Goal: Task Accomplishment & Management: Use online tool/utility

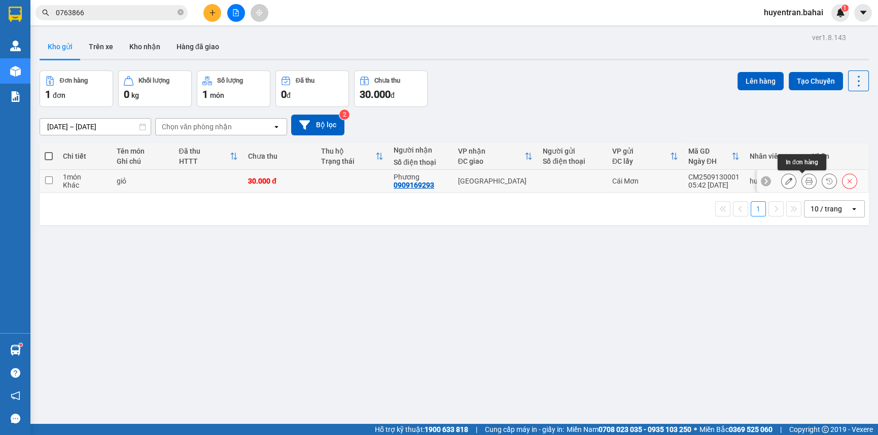
click at [806, 179] on icon at bounding box center [809, 181] width 7 height 7
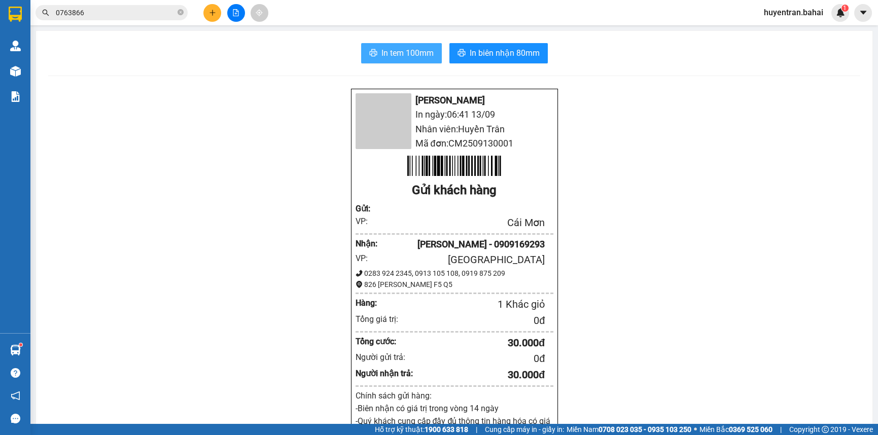
click at [418, 53] on span "In tem 100mm" at bounding box center [407, 53] width 52 height 13
click at [431, 53] on button "In tem 100mm" at bounding box center [401, 53] width 81 height 20
drag, startPoint x: 432, startPoint y: 55, endPoint x: 439, endPoint y: 78, distance: 24.5
click at [436, 65] on div "In tem 100mm In [PERSON_NAME] 80mm [PERSON_NAME] In ngày: 06:42 [DATE] [PERSON_…" at bounding box center [454, 406] width 837 height 750
click at [405, 55] on span "In tem 100mm" at bounding box center [407, 53] width 52 height 13
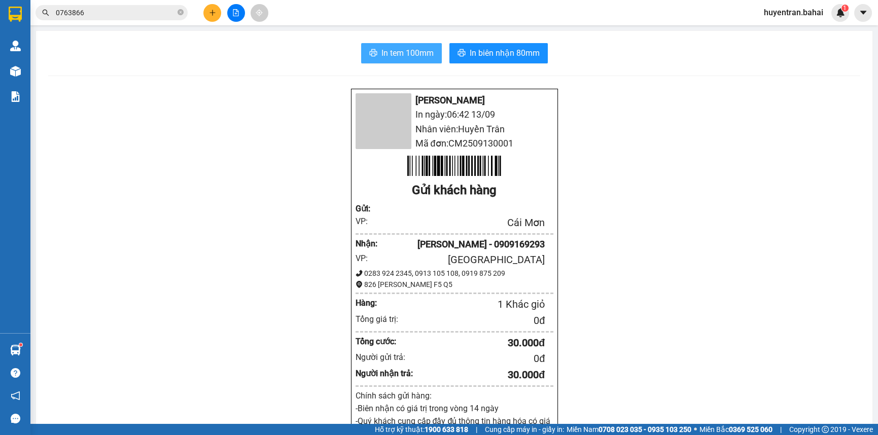
click at [403, 55] on span "In tem 100mm" at bounding box center [407, 53] width 52 height 13
click at [416, 51] on span "In tem 100mm" at bounding box center [407, 53] width 52 height 13
click at [389, 47] on span "In tem 100mm" at bounding box center [407, 53] width 52 height 13
click at [409, 60] on button "In tem 100mm" at bounding box center [401, 53] width 81 height 20
click at [533, 60] on button "In biên nhận 80mm" at bounding box center [498, 53] width 98 height 20
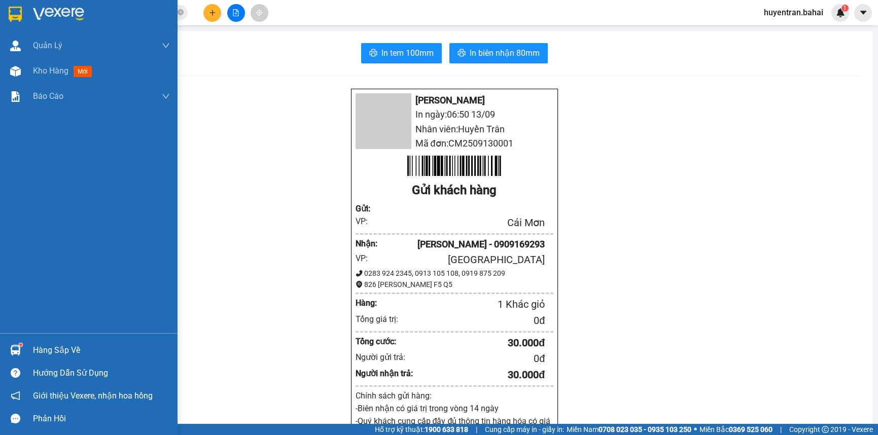
drag, startPoint x: 52, startPoint y: 360, endPoint x: 55, endPoint y: 353, distance: 7.9
click at [54, 355] on div "Hàng sắp về" at bounding box center [89, 350] width 178 height 23
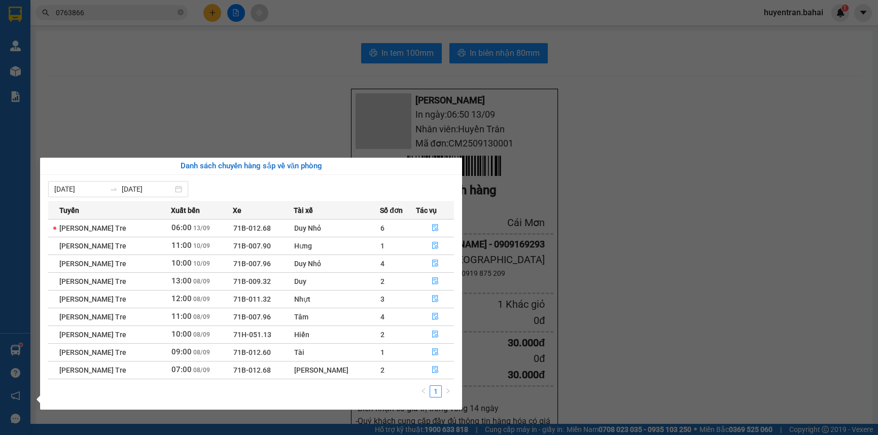
click at [357, 228] on div "Duy Nhỏ" at bounding box center [336, 228] width 85 height 11
click at [435, 224] on icon "file-done" at bounding box center [435, 227] width 7 height 7
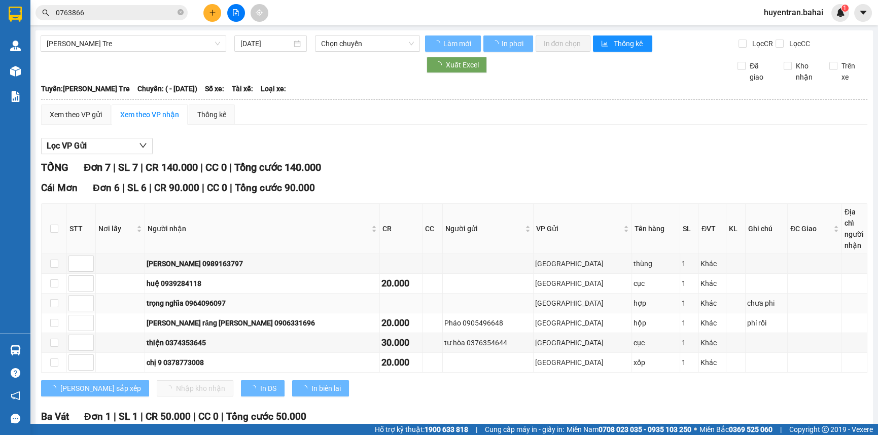
type input "[DATE]"
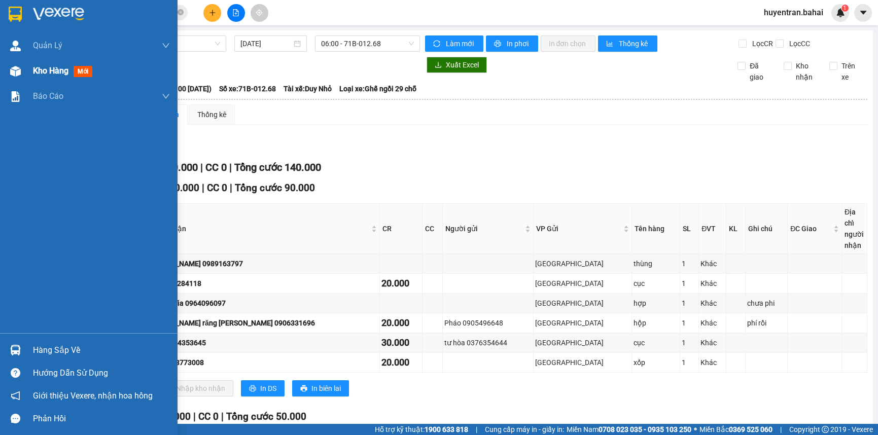
click at [68, 72] on span "Kho hàng" at bounding box center [51, 71] width 36 height 10
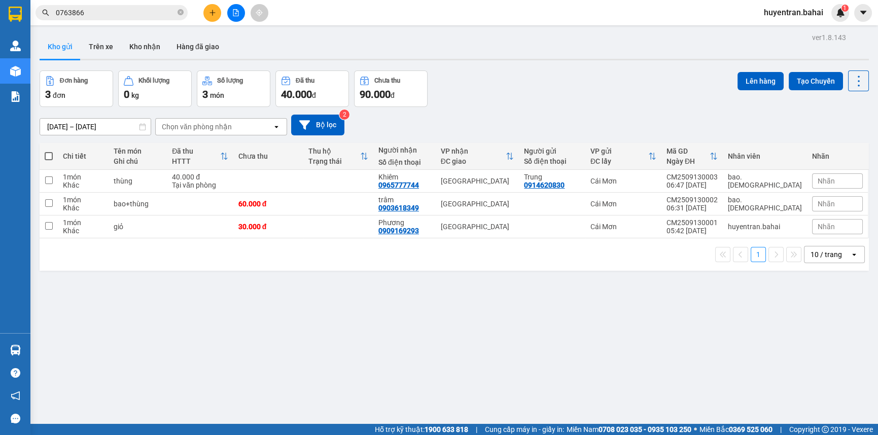
click at [50, 155] on span at bounding box center [49, 156] width 8 height 8
click at [49, 151] on input "checkbox" at bounding box center [49, 151] width 0 height 0
checkbox input "true"
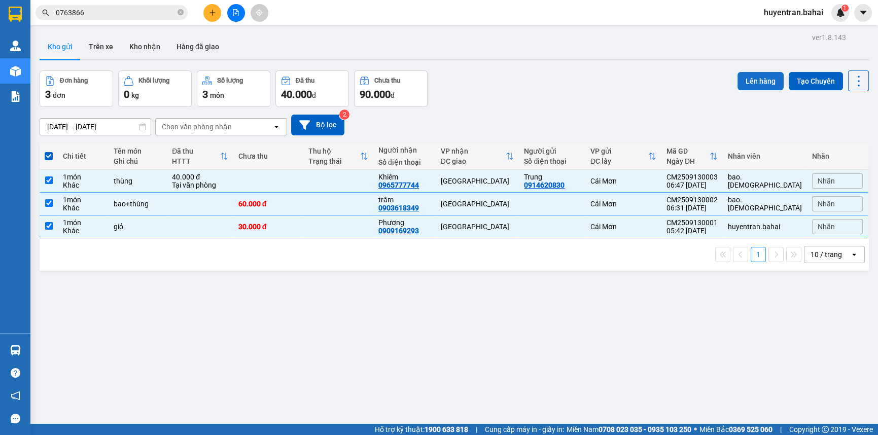
click at [765, 83] on button "Lên hàng" at bounding box center [761, 81] width 46 height 18
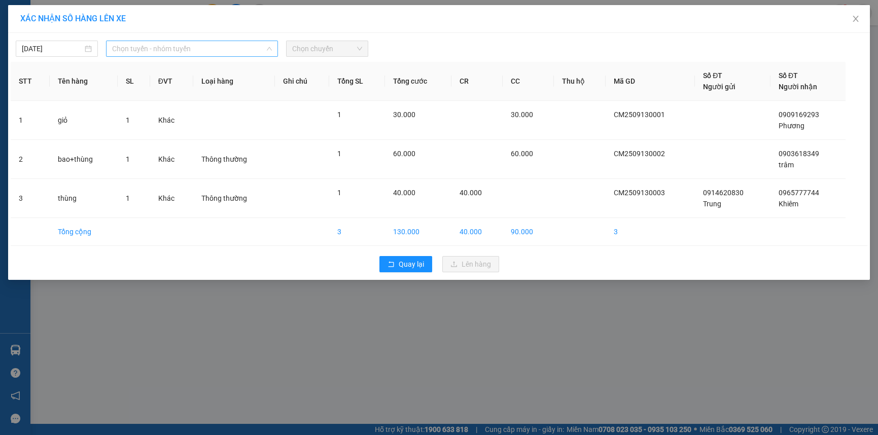
click at [129, 49] on span "Chọn tuyến - nhóm tuyến" at bounding box center [192, 48] width 160 height 15
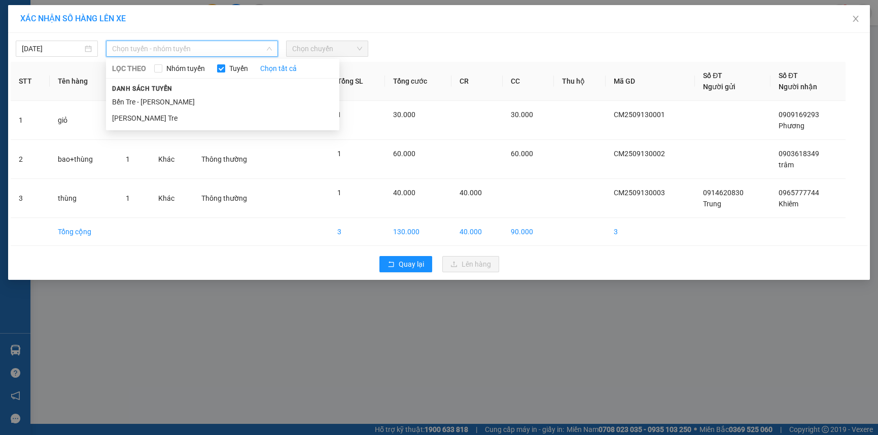
drag, startPoint x: 147, startPoint y: 101, endPoint x: 160, endPoint y: 96, distance: 13.5
click at [148, 100] on li "Bến Tre - [PERSON_NAME]" at bounding box center [222, 102] width 233 height 16
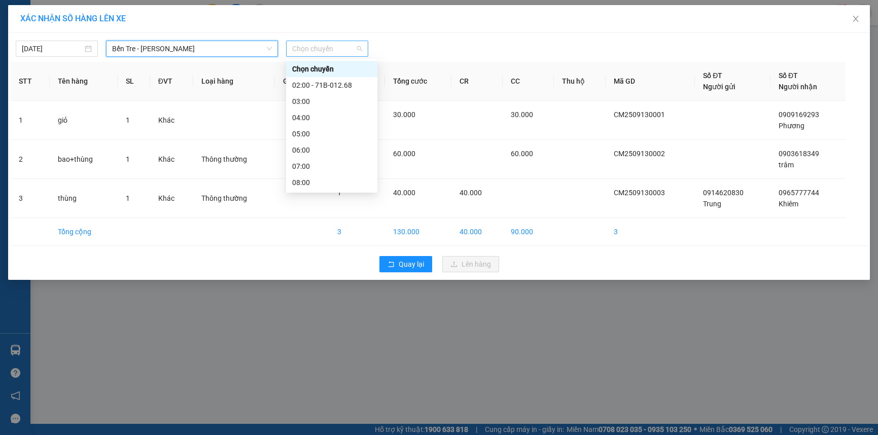
click at [301, 50] on span "Chọn chuyến" at bounding box center [327, 48] width 70 height 15
click at [320, 164] on div "07:00" at bounding box center [331, 166] width 79 height 11
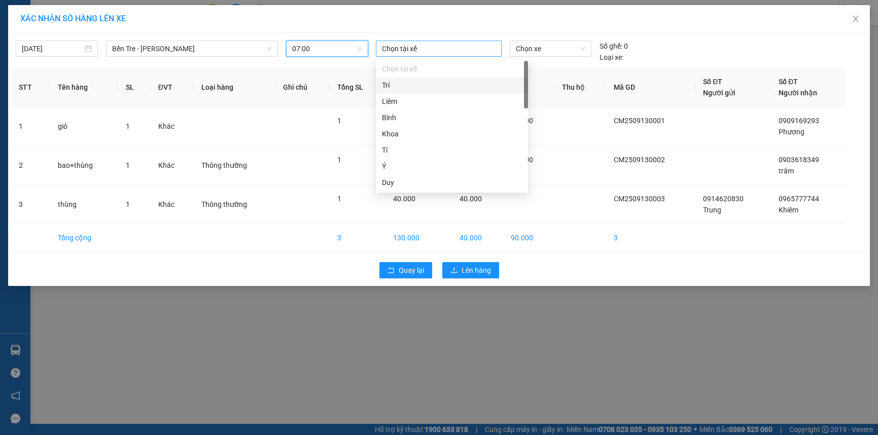
click at [416, 48] on div at bounding box center [438, 49] width 121 height 12
click at [413, 193] on div "Hiến" at bounding box center [452, 198] width 140 height 11
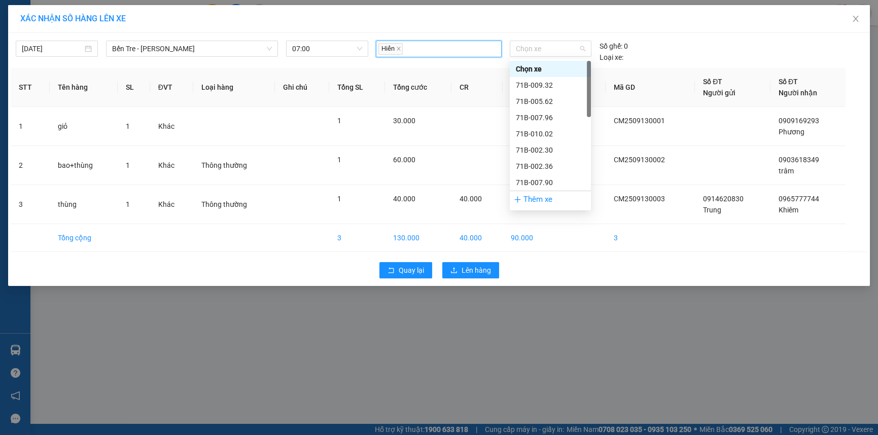
drag, startPoint x: 525, startPoint y: 47, endPoint x: 538, endPoint y: 73, distance: 29.3
click at [525, 48] on span "Chọn xe" at bounding box center [550, 48] width 69 height 15
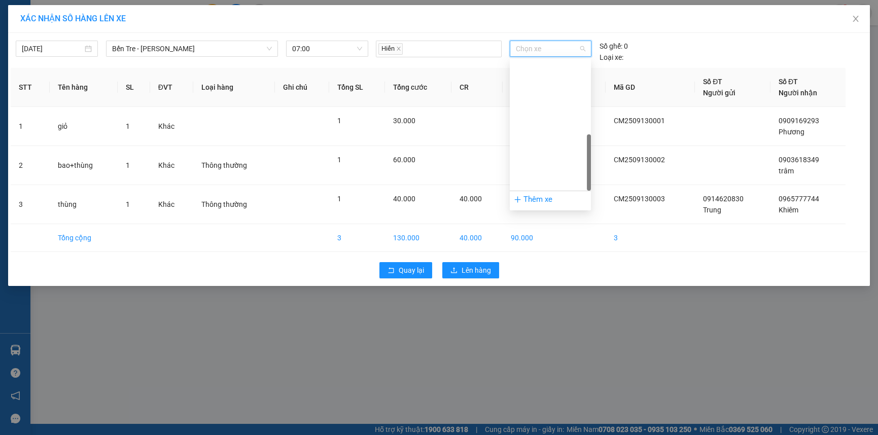
click at [552, 404] on div "71H-051.13" at bounding box center [550, 409] width 69 height 11
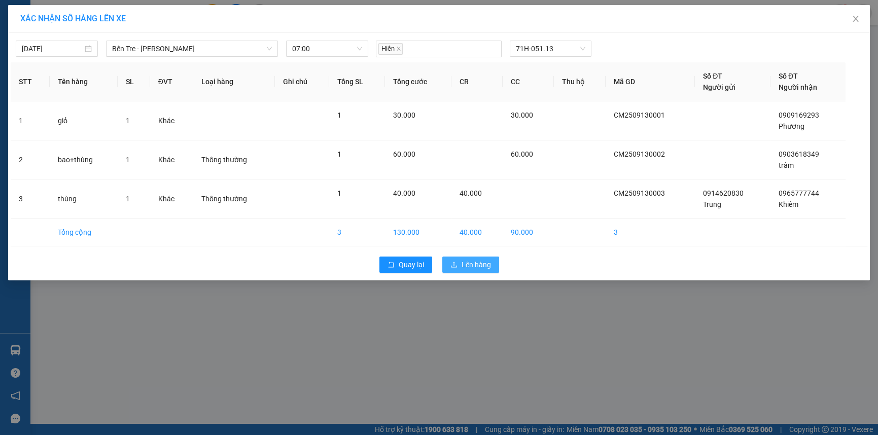
click at [475, 264] on span "Lên hàng" at bounding box center [476, 264] width 29 height 11
